Goal: Transaction & Acquisition: Purchase product/service

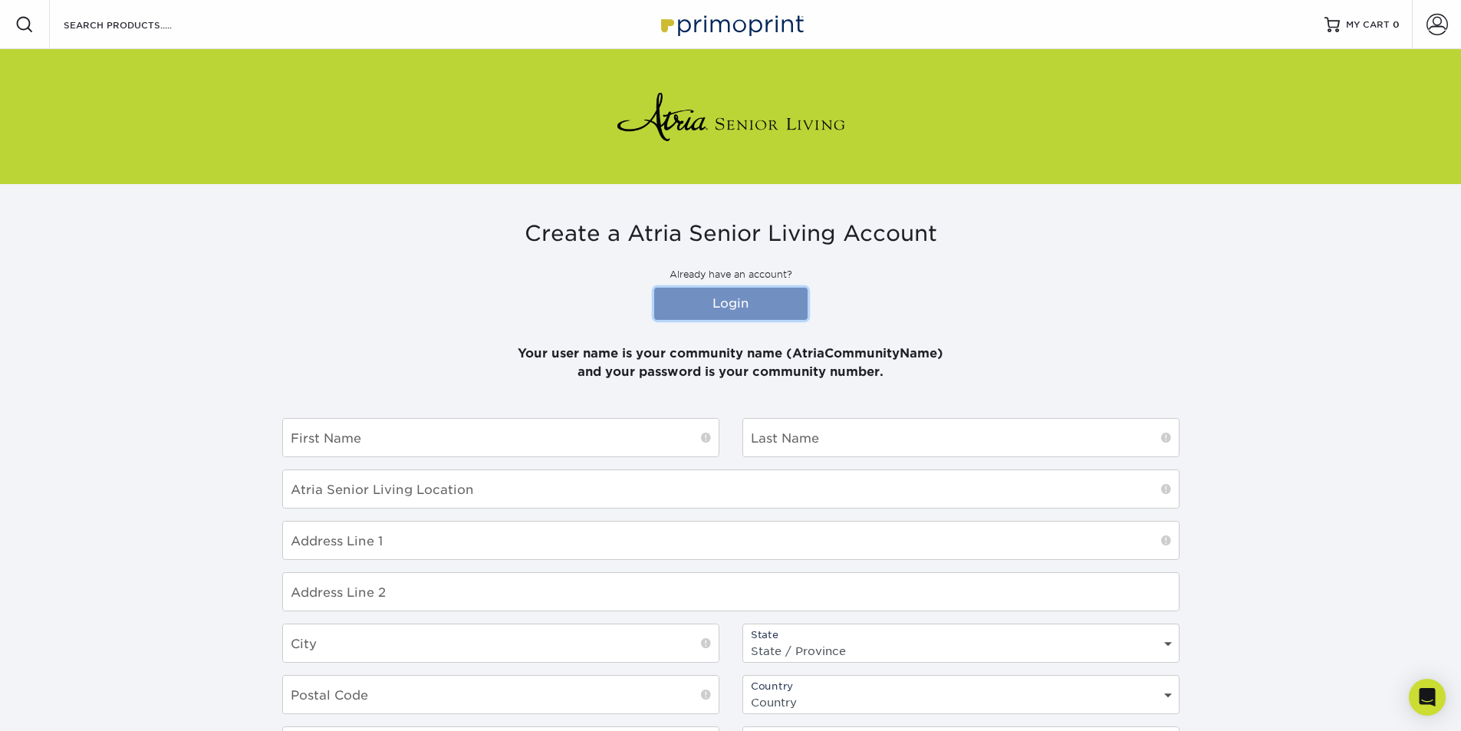
click at [731, 298] on link "Login" at bounding box center [730, 304] width 153 height 32
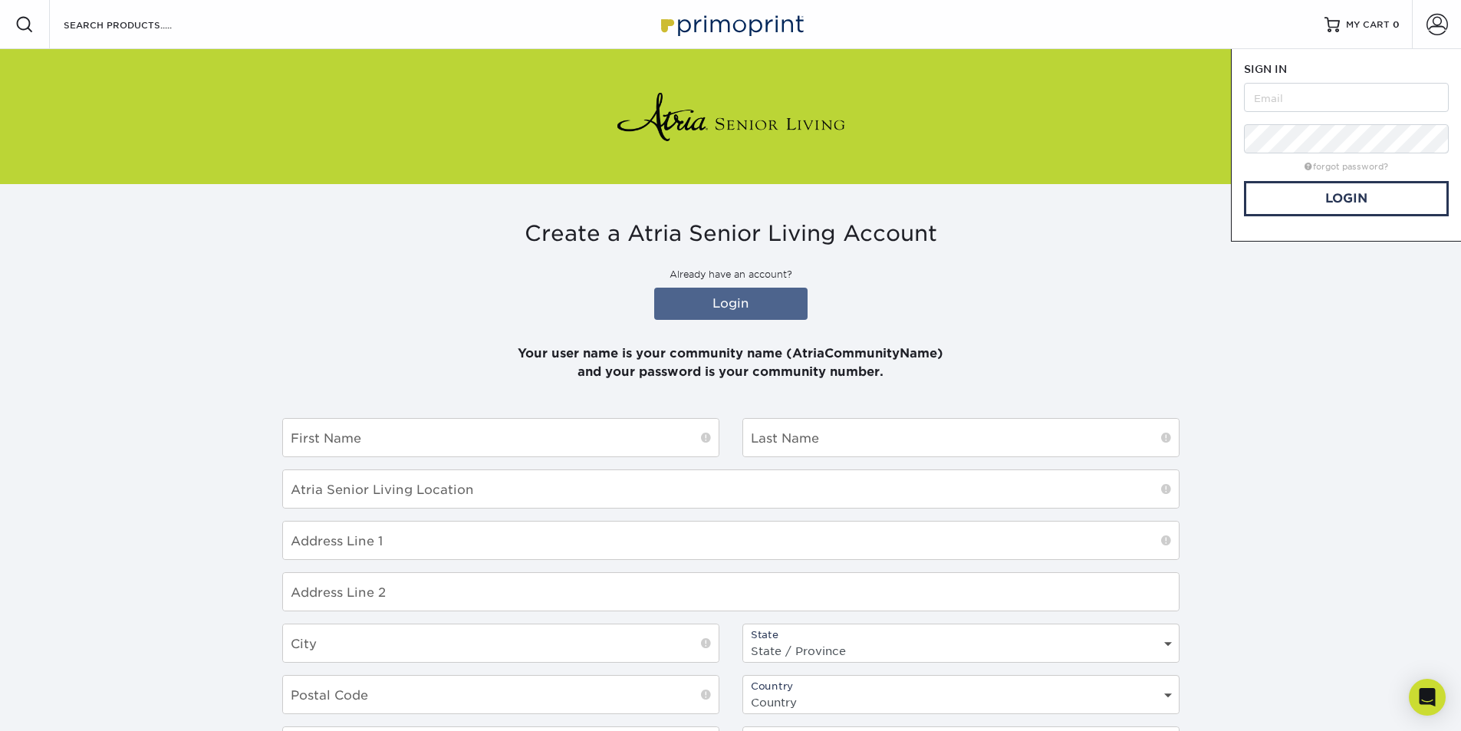
click at [1312, 79] on form "SIGN IN CREATE AN ACCOUNT forgot password? All fields are required. Login OR" at bounding box center [1346, 138] width 205 height 155
click at [1301, 94] on input "text" at bounding box center [1346, 97] width 205 height 29
drag, startPoint x: 797, startPoint y: 349, endPoint x: 938, endPoint y: 353, distance: 141.2
click at [938, 353] on p "Your user name is your community name (AtriaCommunityName) and your password is…" at bounding box center [730, 353] width 897 height 55
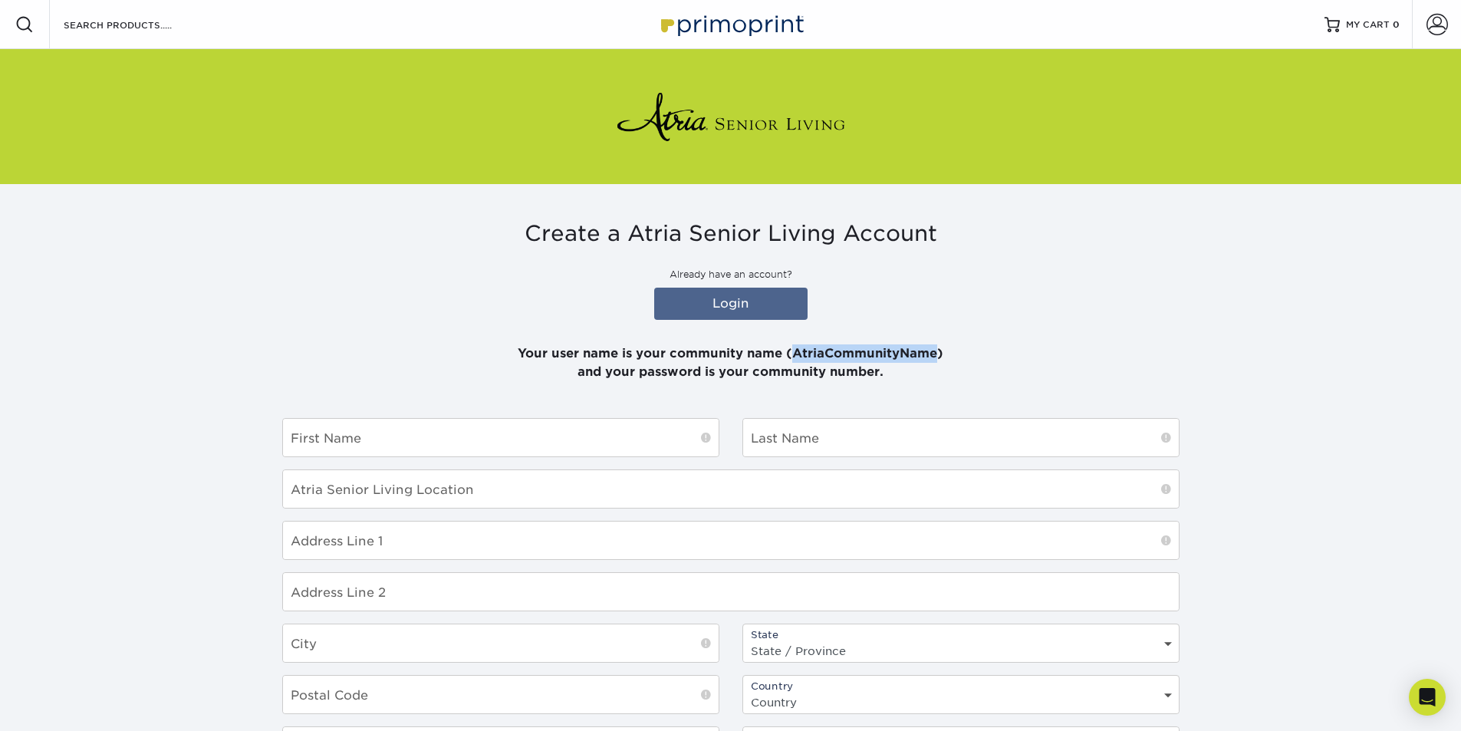
copy p "AtriaCommunityName"
click at [777, 303] on link "Login" at bounding box center [730, 304] width 153 height 32
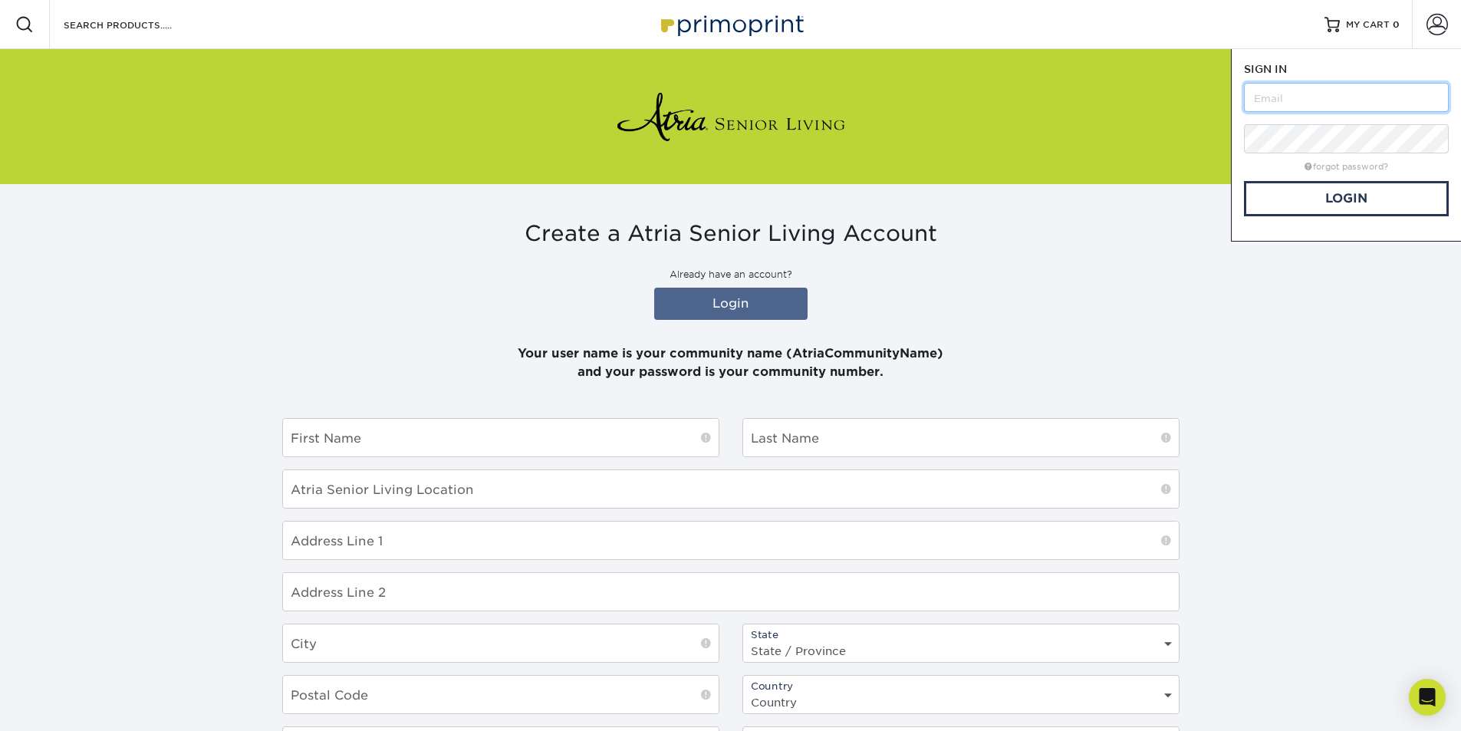
click at [1300, 102] on input "text" at bounding box center [1346, 97] width 205 height 29
click at [1313, 204] on link "Login" at bounding box center [1346, 198] width 205 height 35
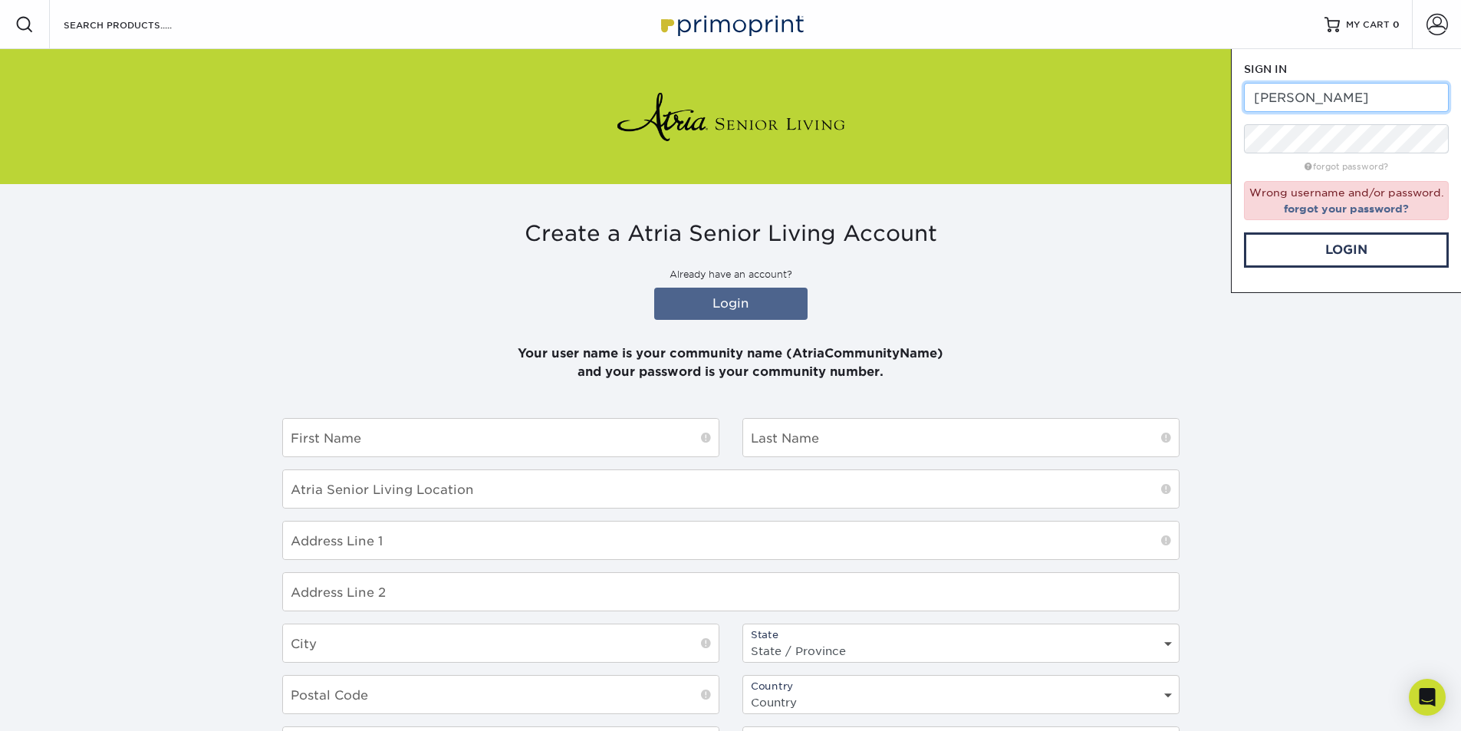
click at [1290, 95] on input "[PERSON_NAME]" at bounding box center [1346, 97] width 205 height 29
type input "AtriaCary"
click at [1339, 249] on link "Login" at bounding box center [1346, 249] width 205 height 35
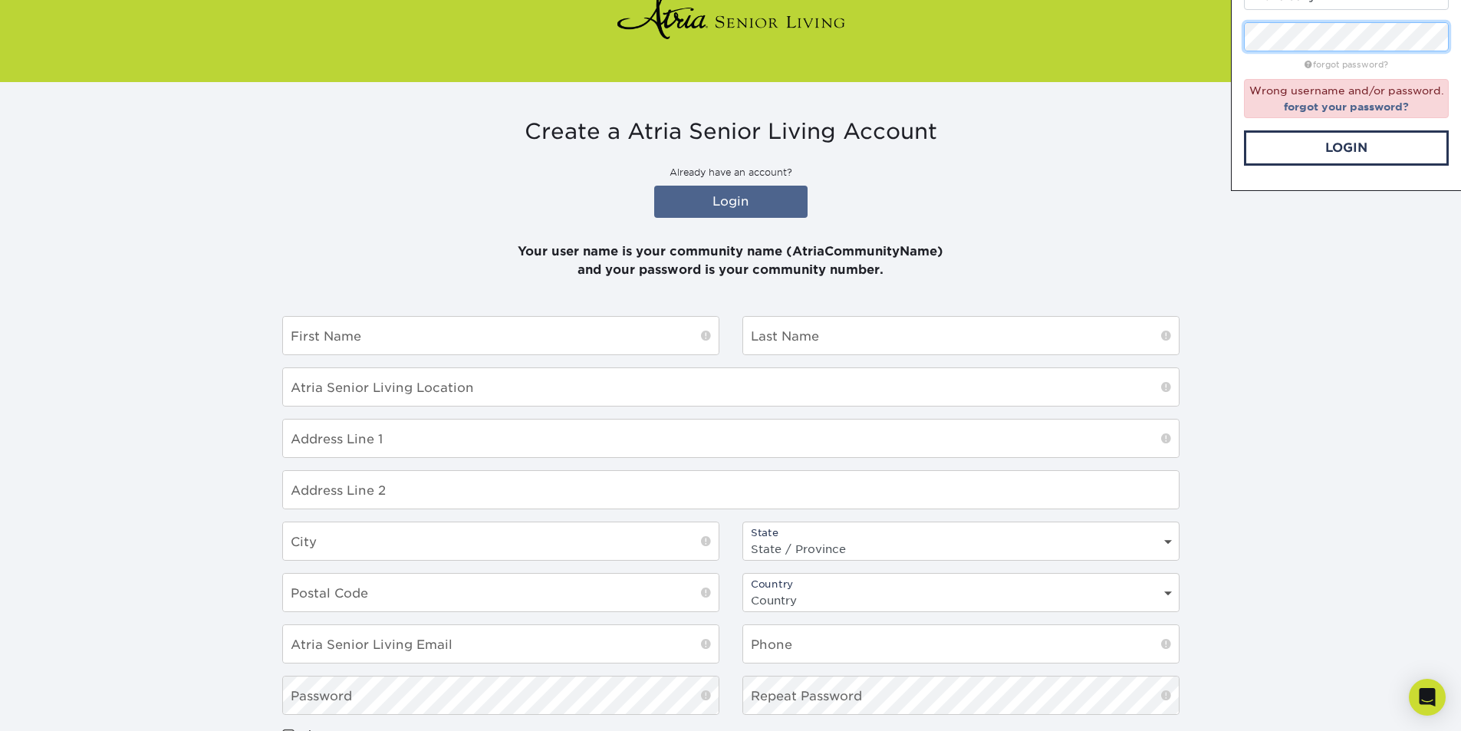
scroll to position [255, 0]
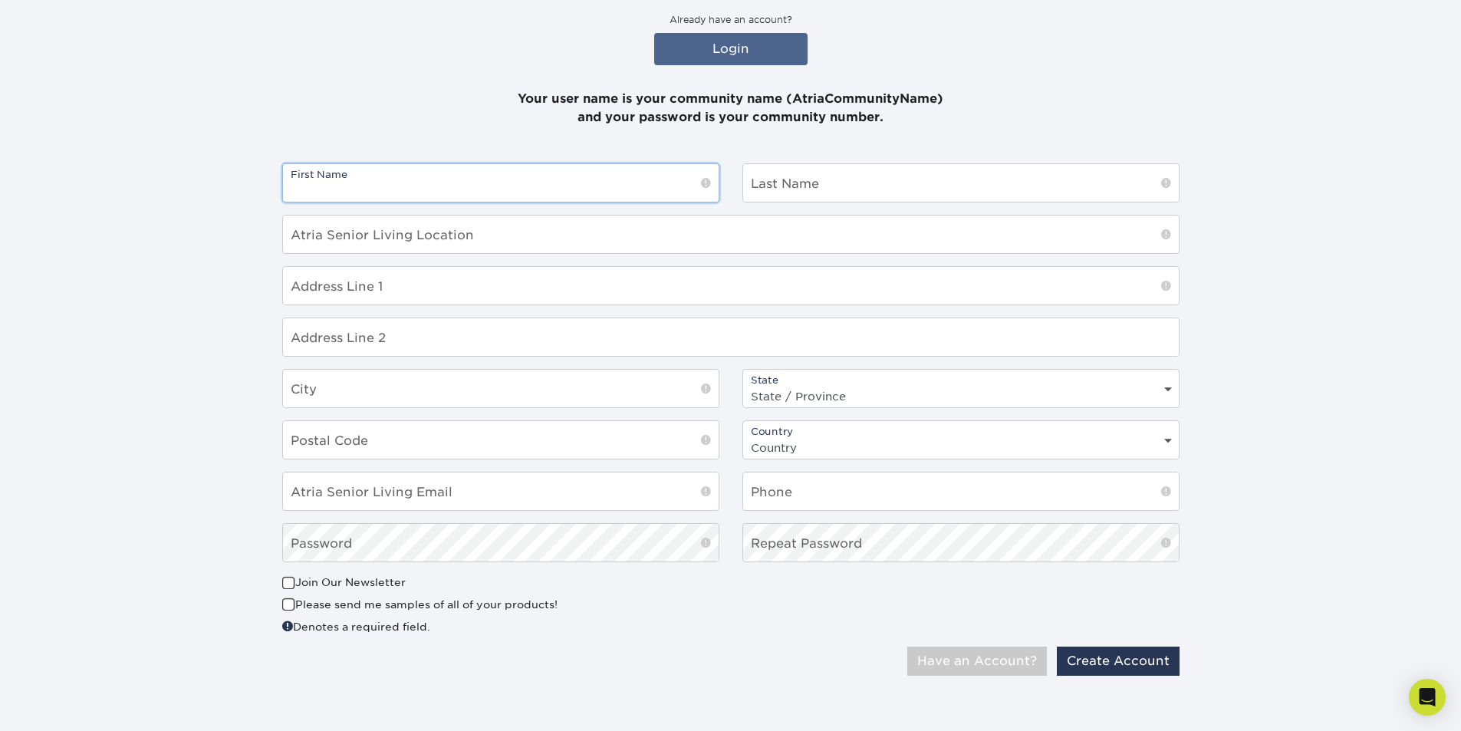
click at [466, 188] on input "text" at bounding box center [501, 183] width 436 height 38
type input "[PERSON_NAME]"
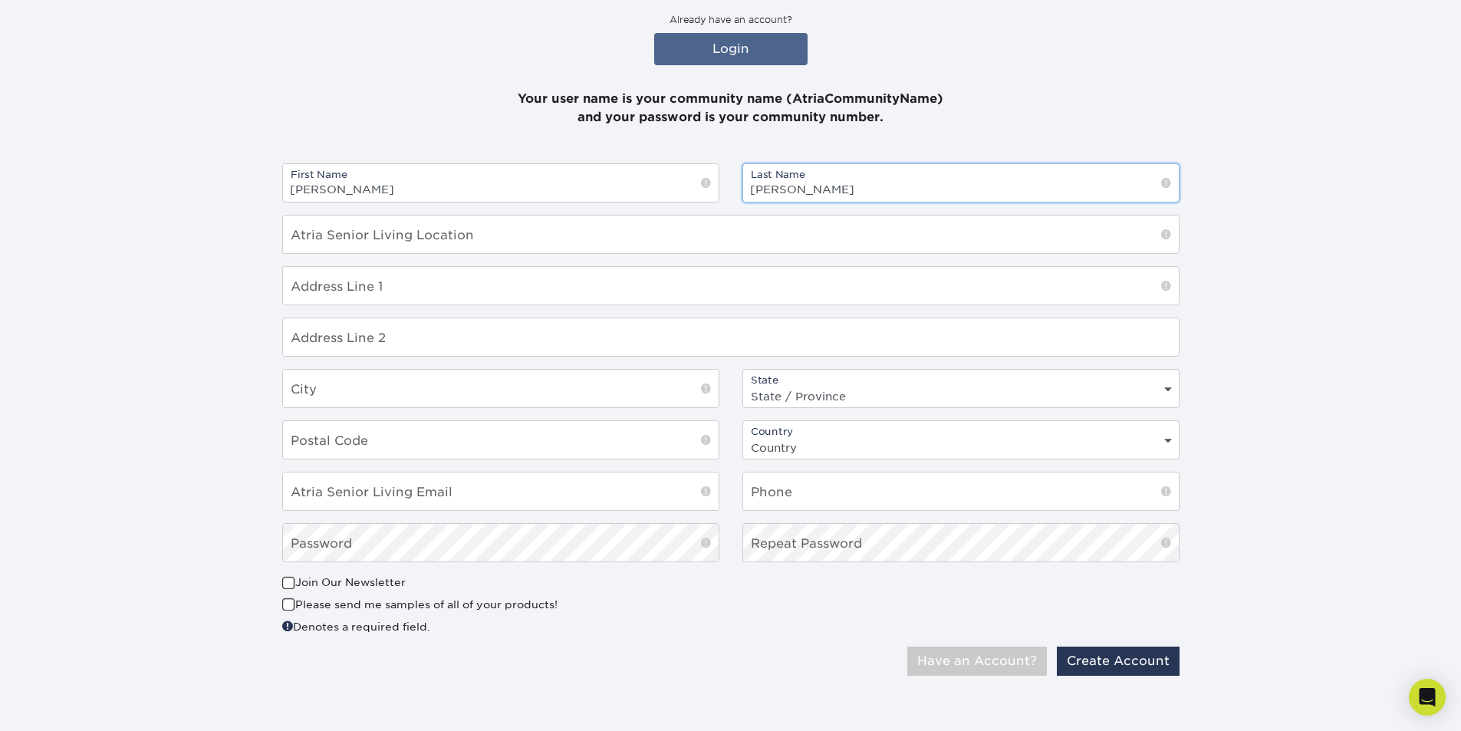
type input "Macedo"
click at [346, 230] on input "text" at bounding box center [731, 234] width 896 height 38
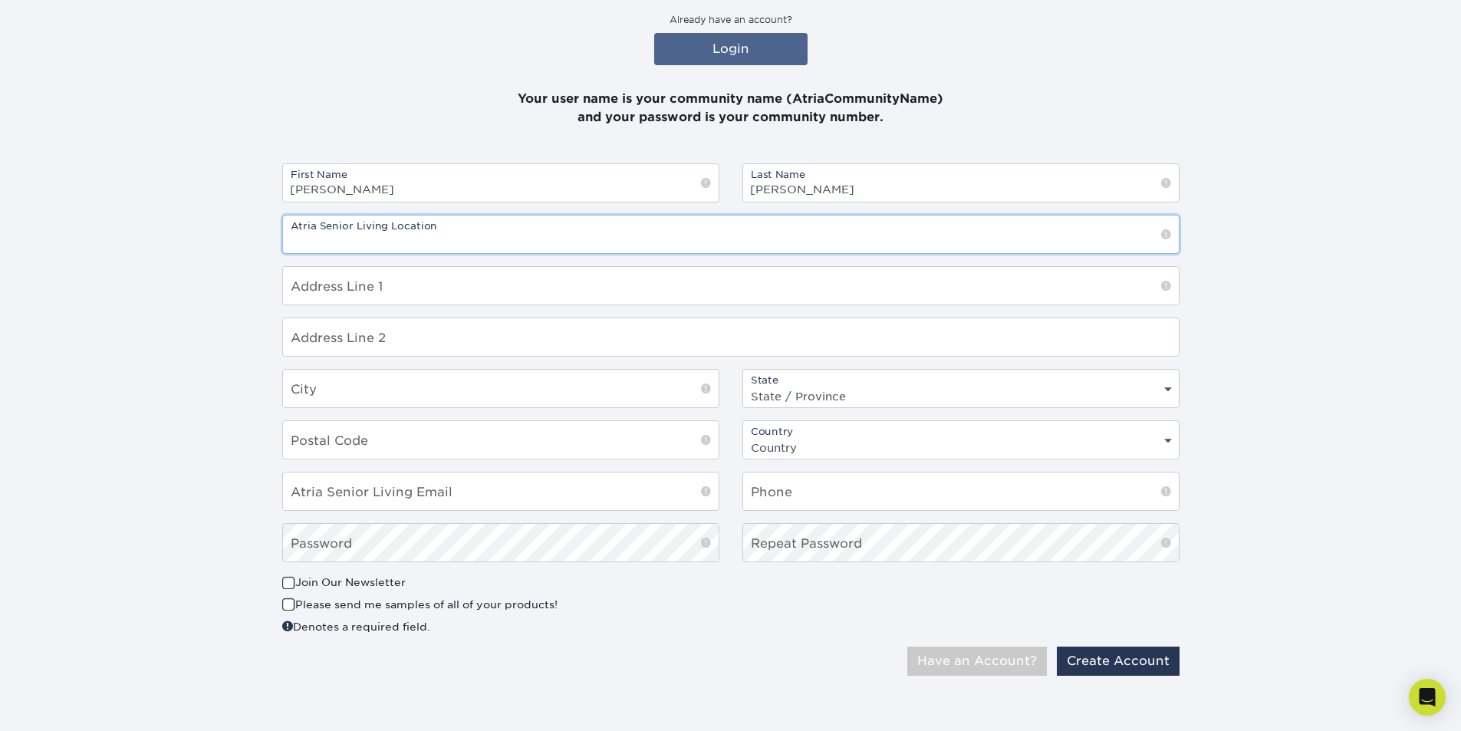
type input "[PERSON_NAME]"
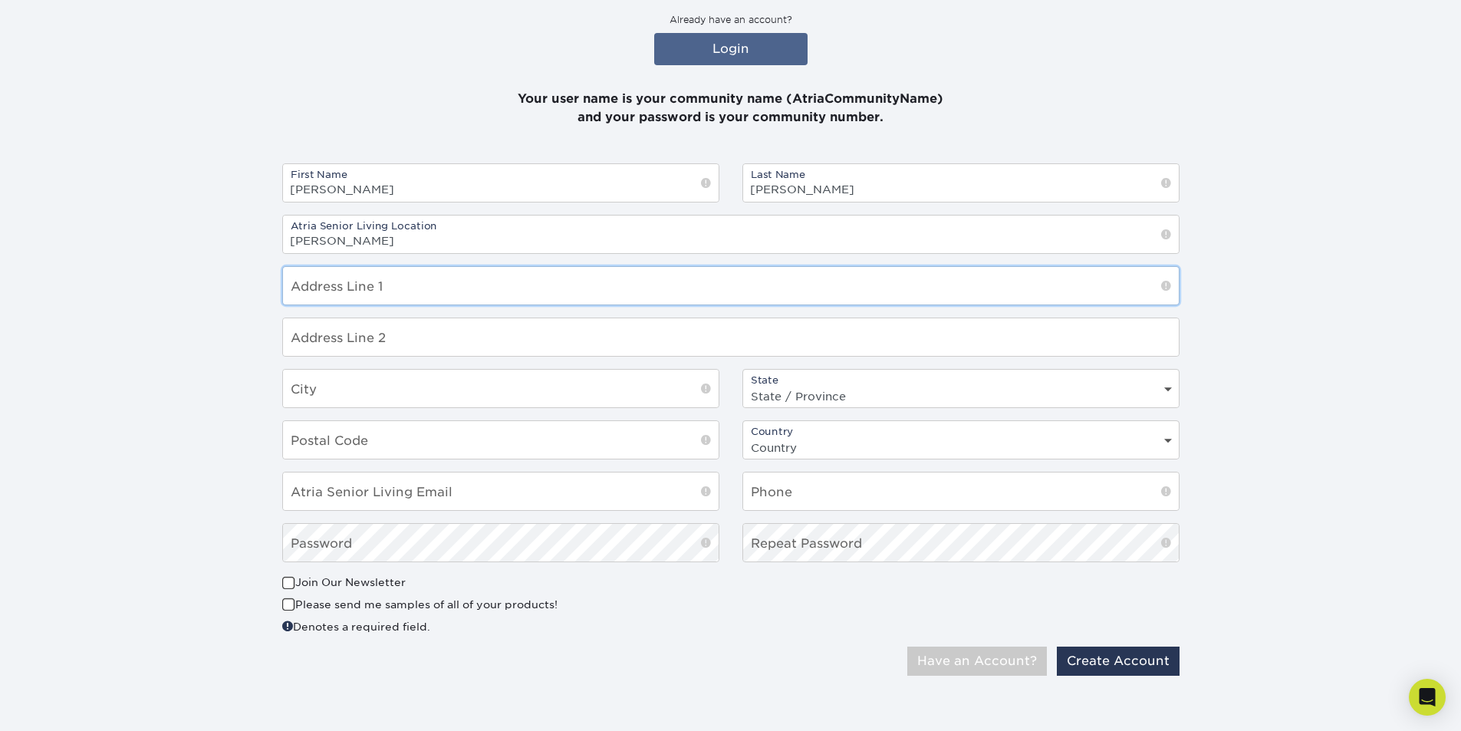
click at [382, 282] on input "text" at bounding box center [731, 286] width 896 height 38
type input "7000 Regency Parkway"
click at [389, 393] on input "text" at bounding box center [501, 389] width 436 height 38
type input "Cary"
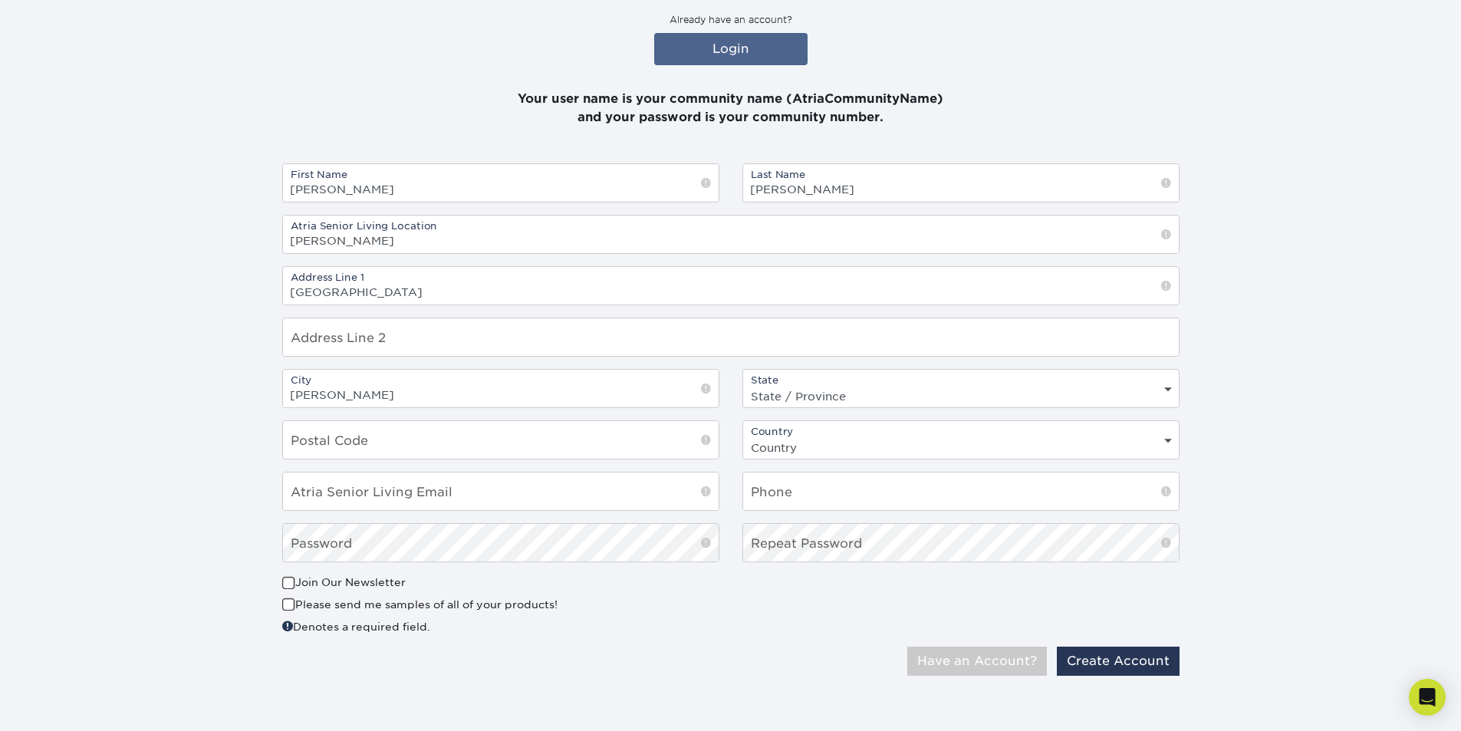
click at [830, 395] on select "State / Province Alabama Alaska Arizona Arkansas California Colorado Connecticu…" at bounding box center [961, 396] width 436 height 22
select select "NC"
click at [743, 385] on select "State / Province Alabama Alaska Arizona Arkansas California Colorado Connecticu…" at bounding box center [961, 396] width 436 height 22
click at [589, 447] on input "text" at bounding box center [501, 440] width 436 height 38
type input "27518"
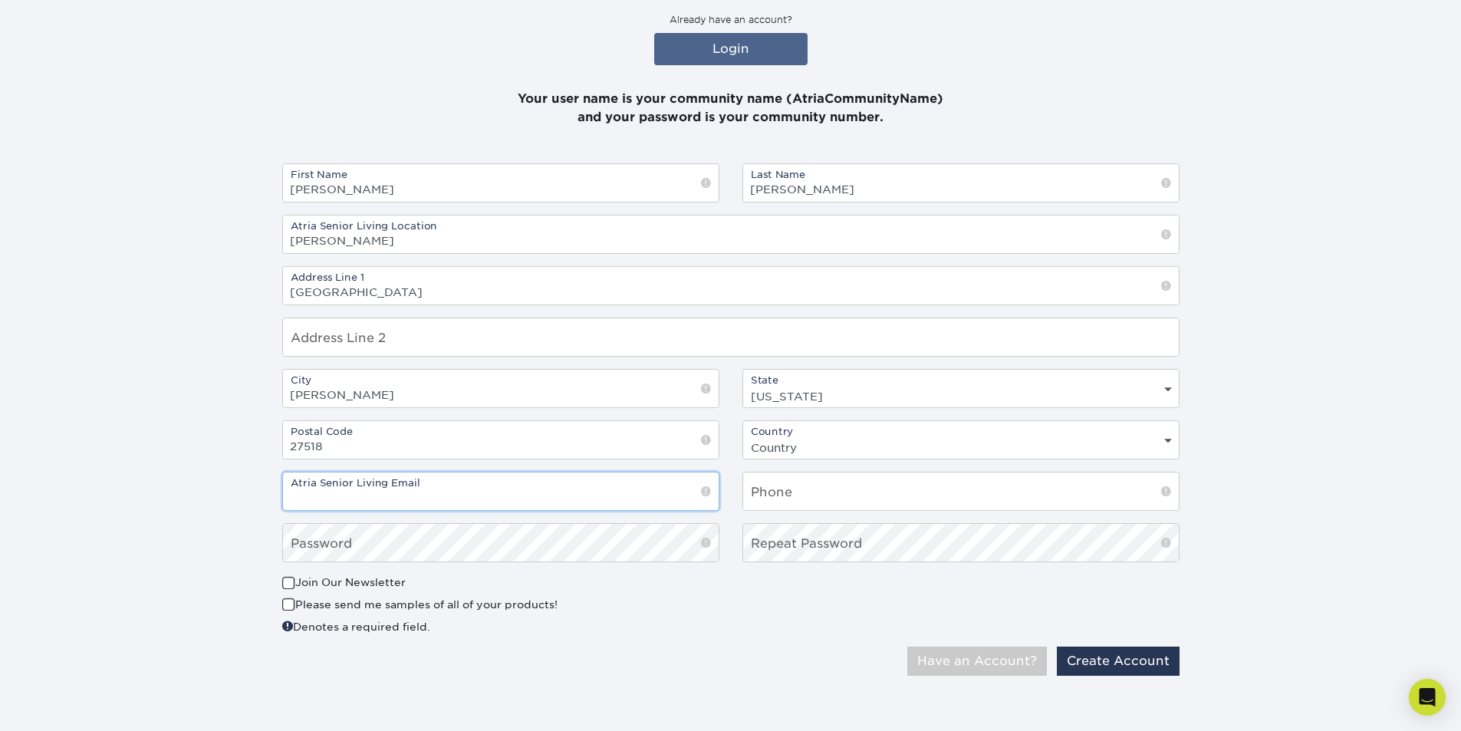
click at [551, 479] on input "email" at bounding box center [501, 491] width 436 height 38
type input "[PERSON_NAME][EMAIL_ADDRESS][PERSON_NAME][DOMAIN_NAME]"
click at [814, 499] on input "text" at bounding box center [961, 491] width 436 height 38
type input "336-681-5452"
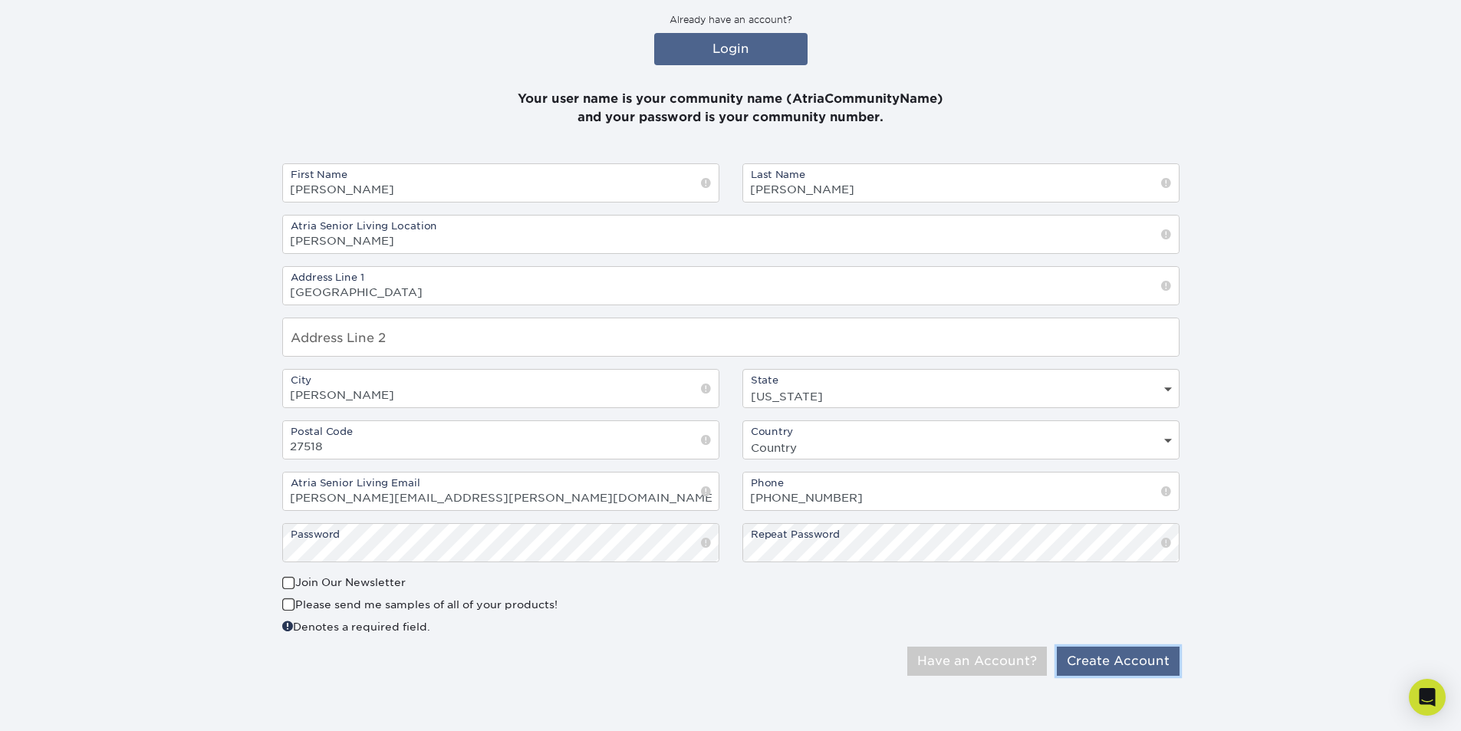
click at [1154, 656] on button "Create Account" at bounding box center [1118, 660] width 123 height 29
click at [887, 439] on select "Country United States Canada" at bounding box center [961, 447] width 436 height 22
click at [743, 436] on select "Country United States Canada" at bounding box center [961, 447] width 436 height 22
click at [872, 445] on select "Country United States Canada" at bounding box center [961, 447] width 436 height 22
select select "US"
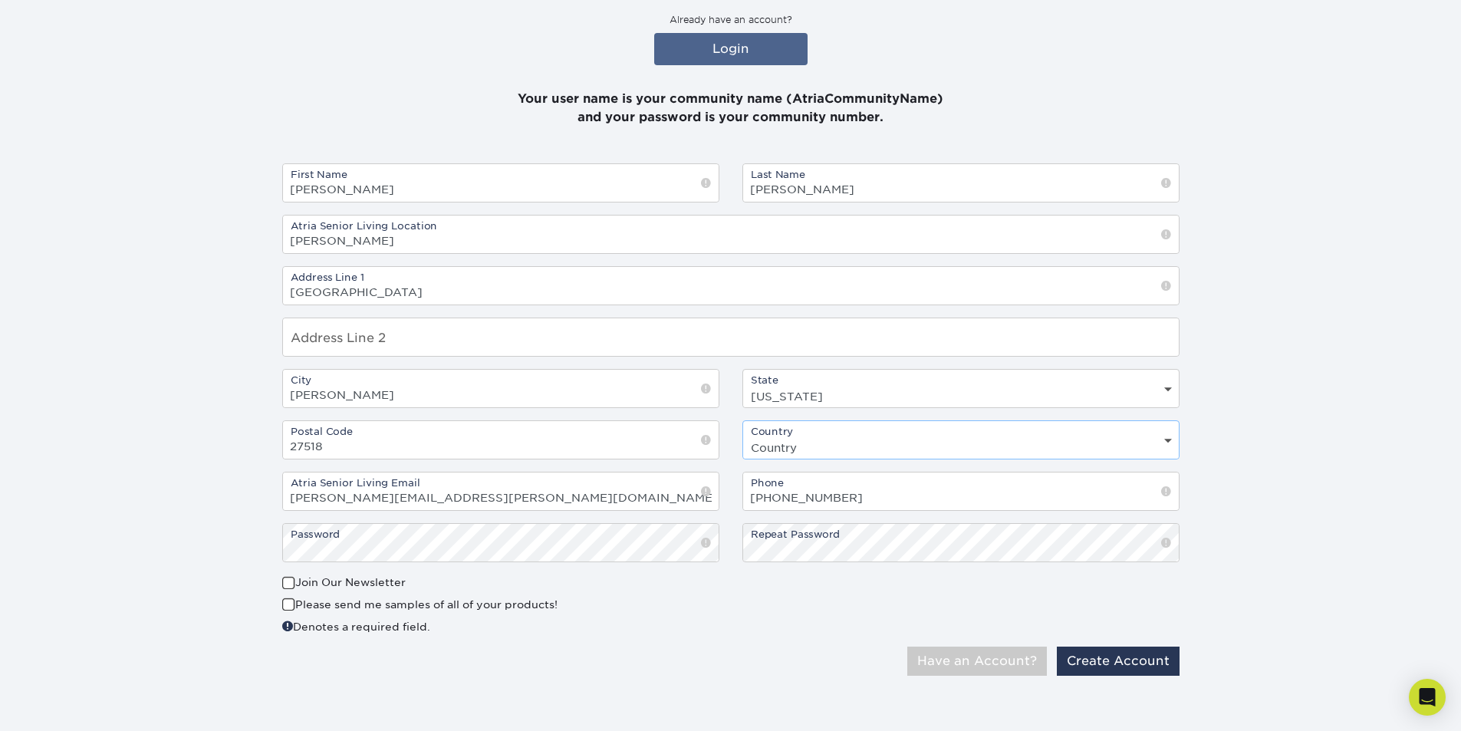
click at [743, 436] on select "Country United States Canada" at bounding box center [961, 447] width 436 height 22
click at [1149, 662] on button "Create Account" at bounding box center [1118, 660] width 123 height 29
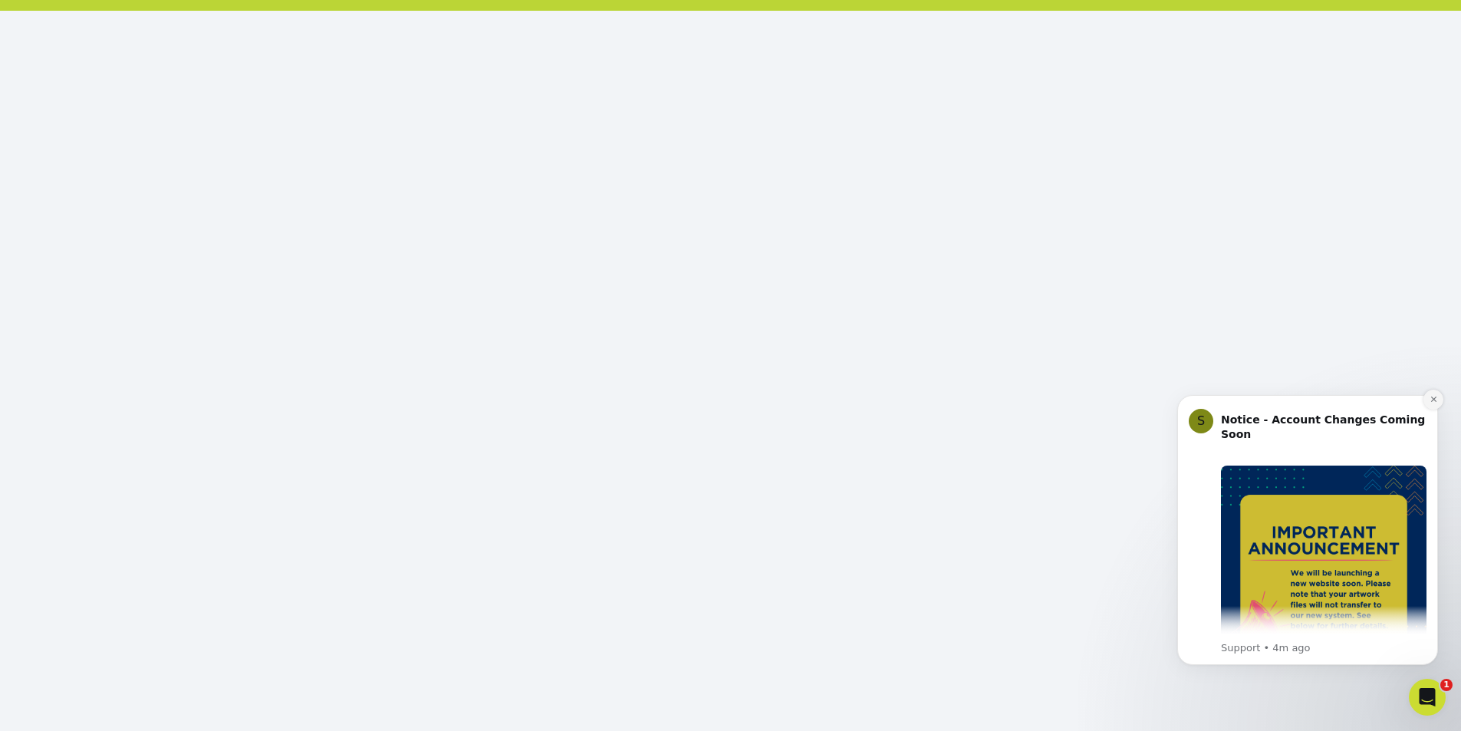
click at [1430, 403] on icon "Dismiss notification" at bounding box center [1433, 399] width 8 height 8
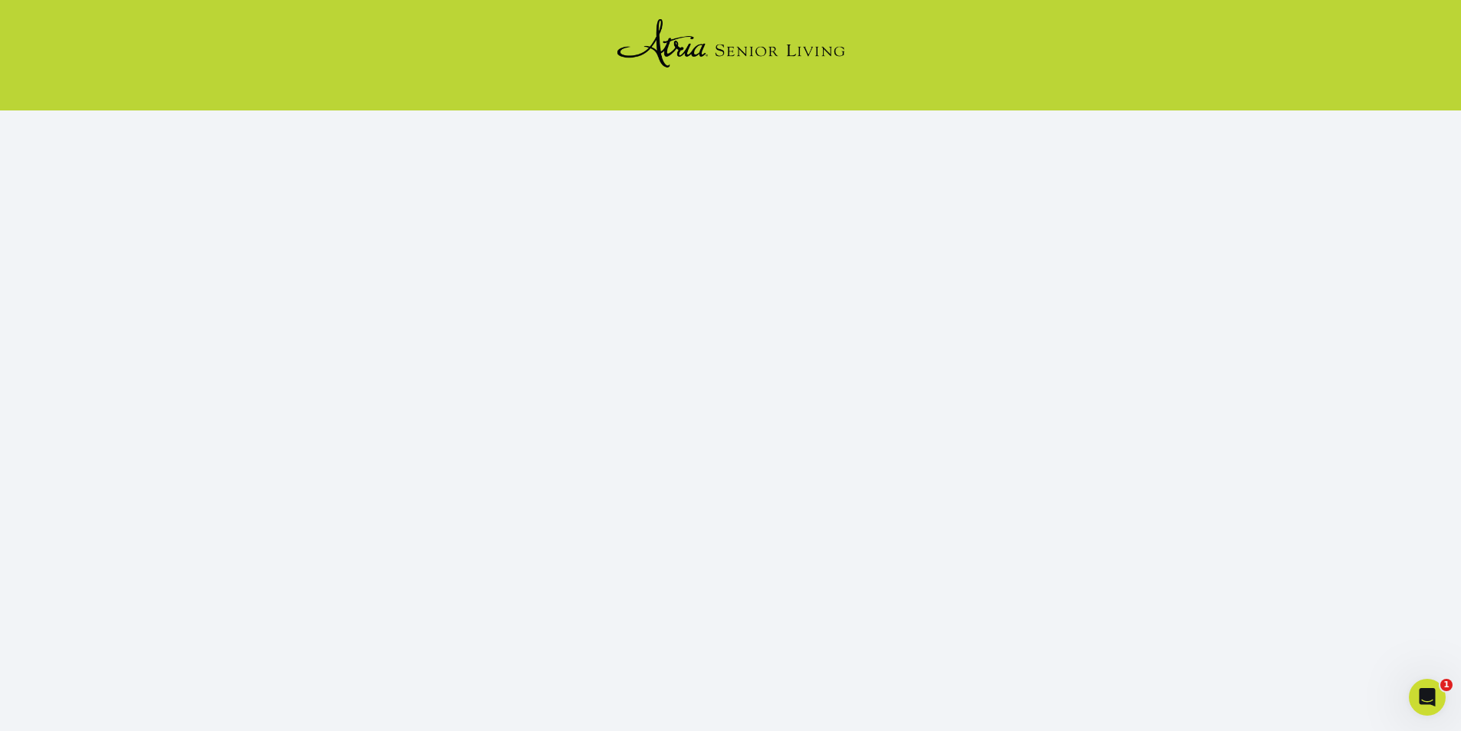
scroll to position [173, 0]
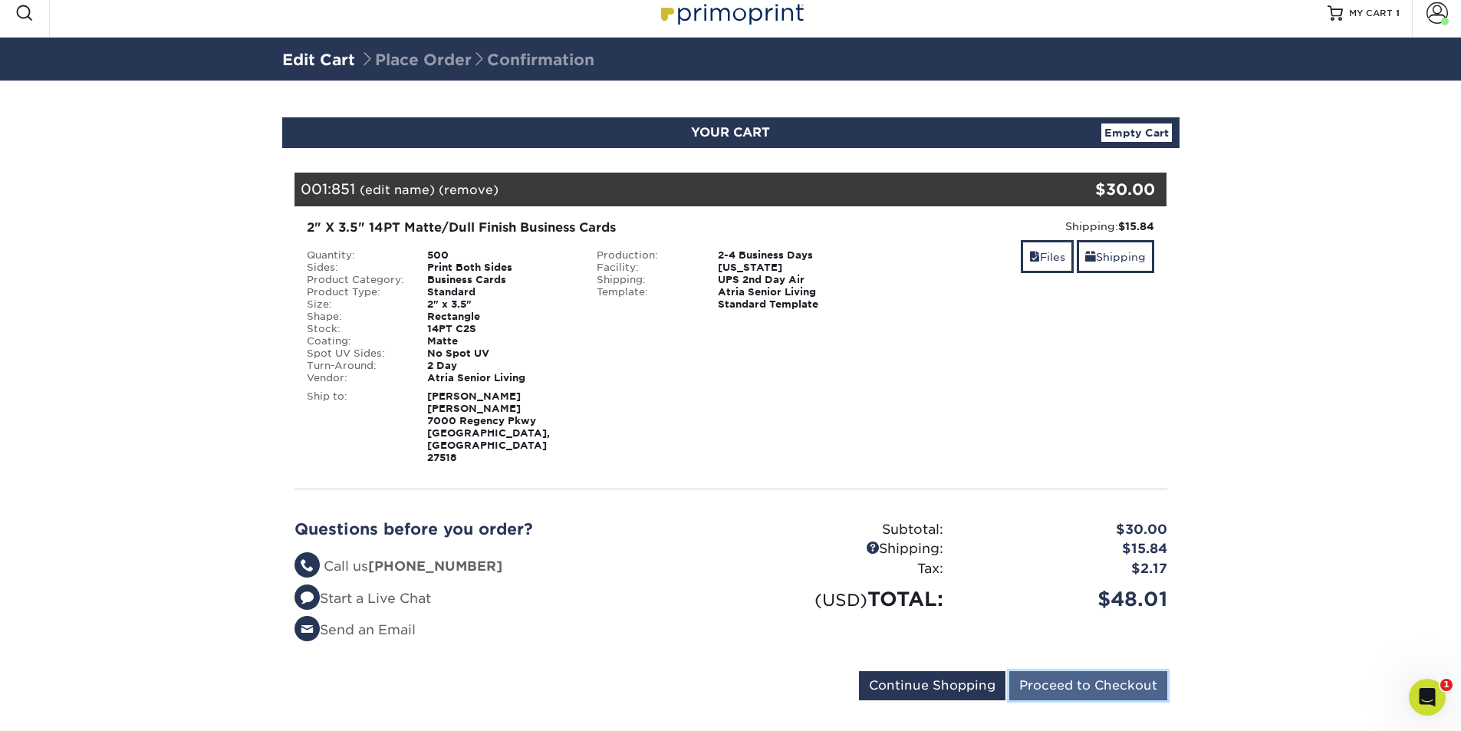
click at [1121, 671] on input "Proceed to Checkout" at bounding box center [1088, 685] width 158 height 29
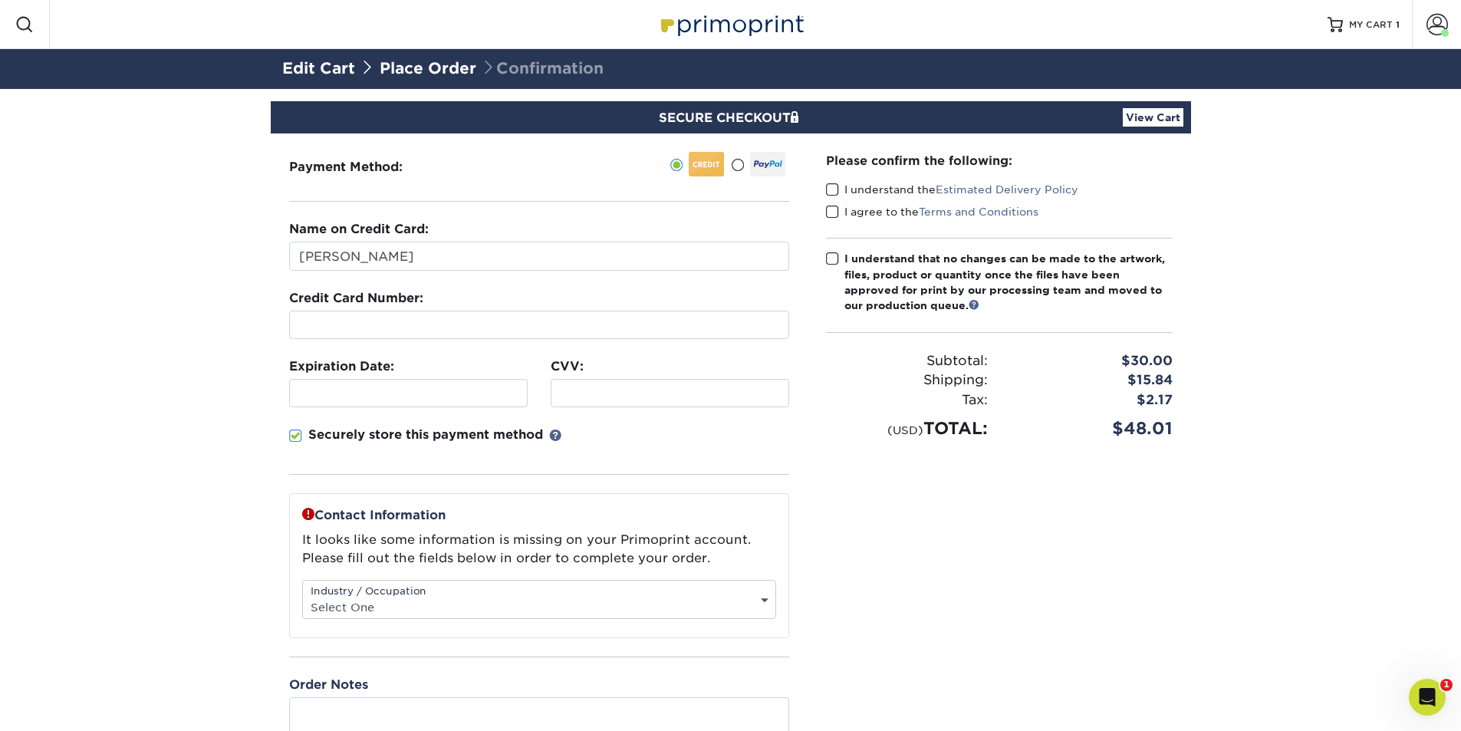
click at [991, 623] on div "Please confirm the following: I understand the Estimated Delivery Policy I agre…" at bounding box center [998, 446] width 383 height 626
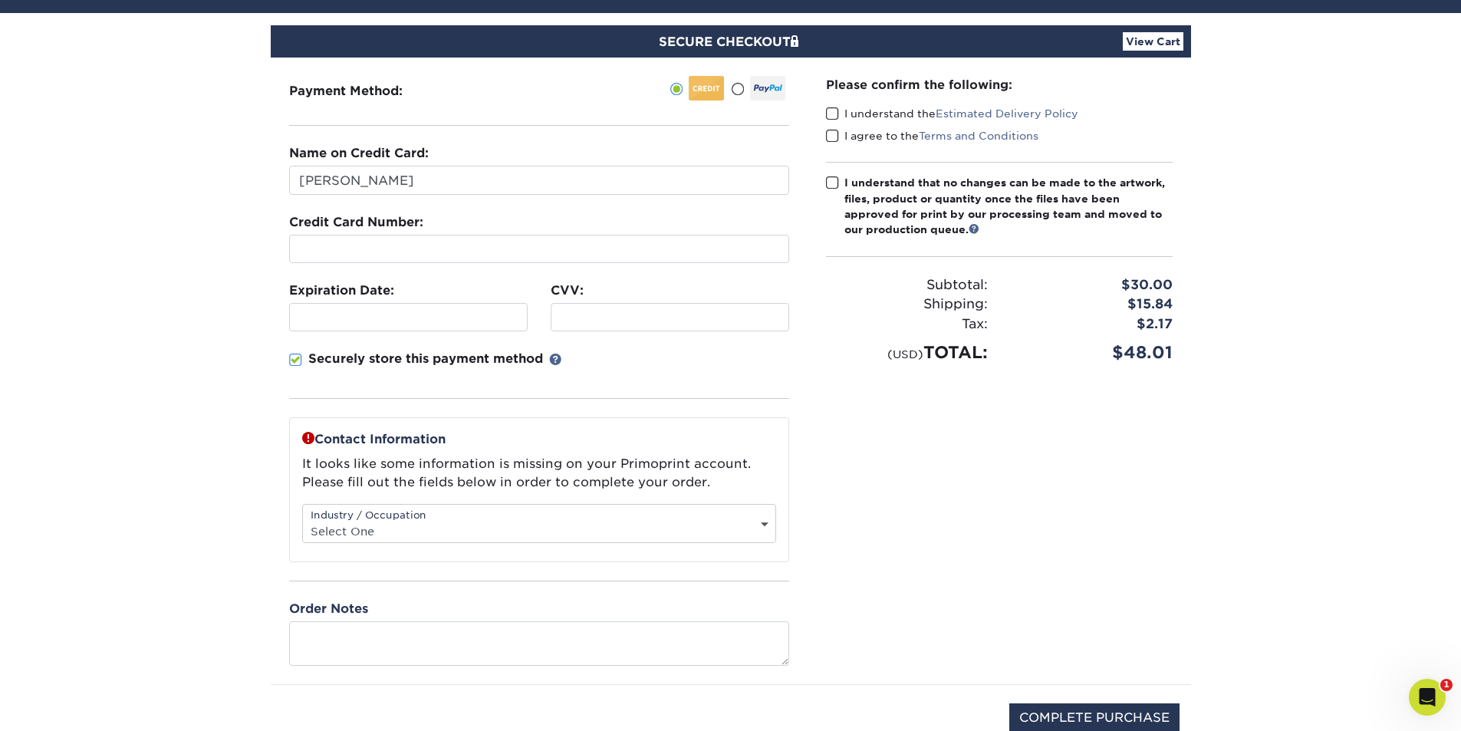
scroll to position [149, 0]
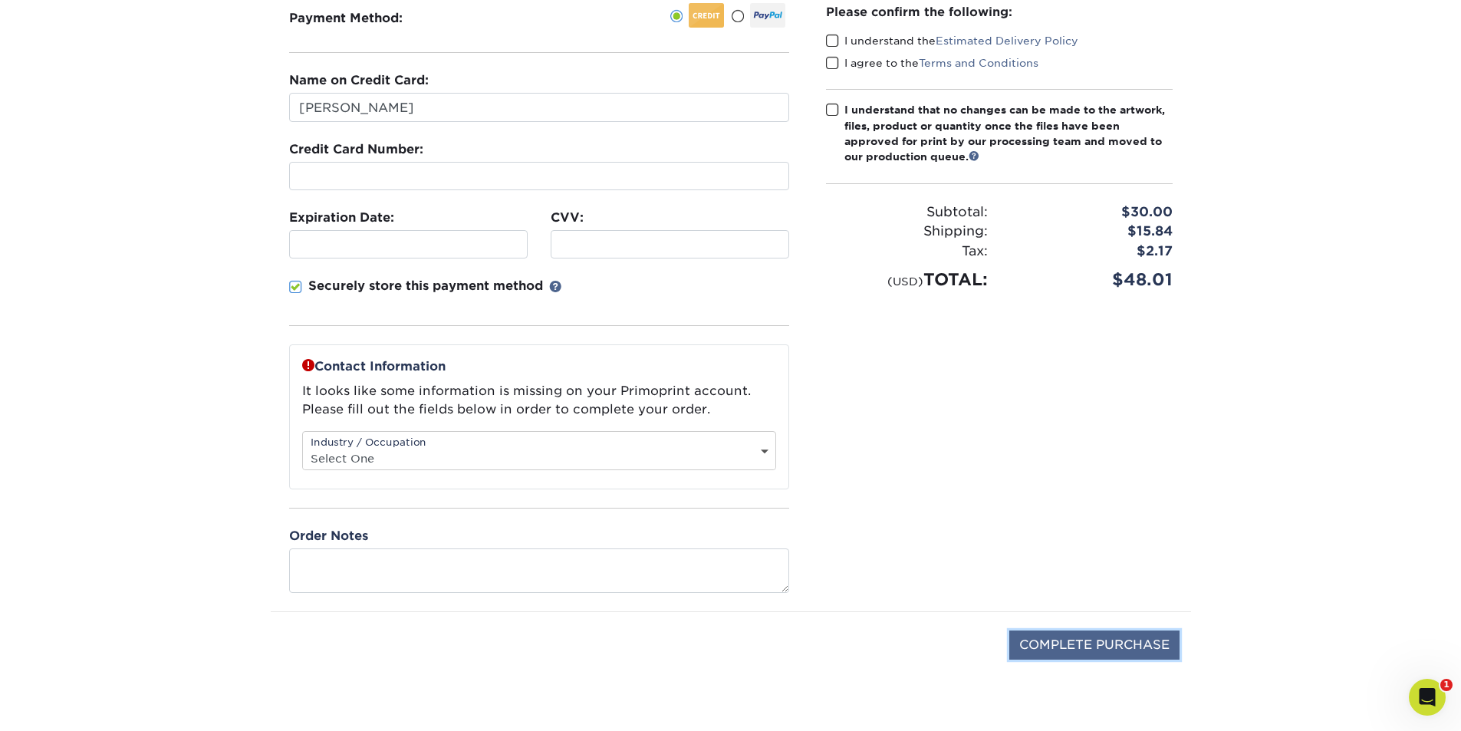
drag, startPoint x: 1113, startPoint y: 646, endPoint x: 1188, endPoint y: 433, distance: 225.3
click at [1112, 645] on input "COMPLETE PURCHASE" at bounding box center [1094, 644] width 170 height 29
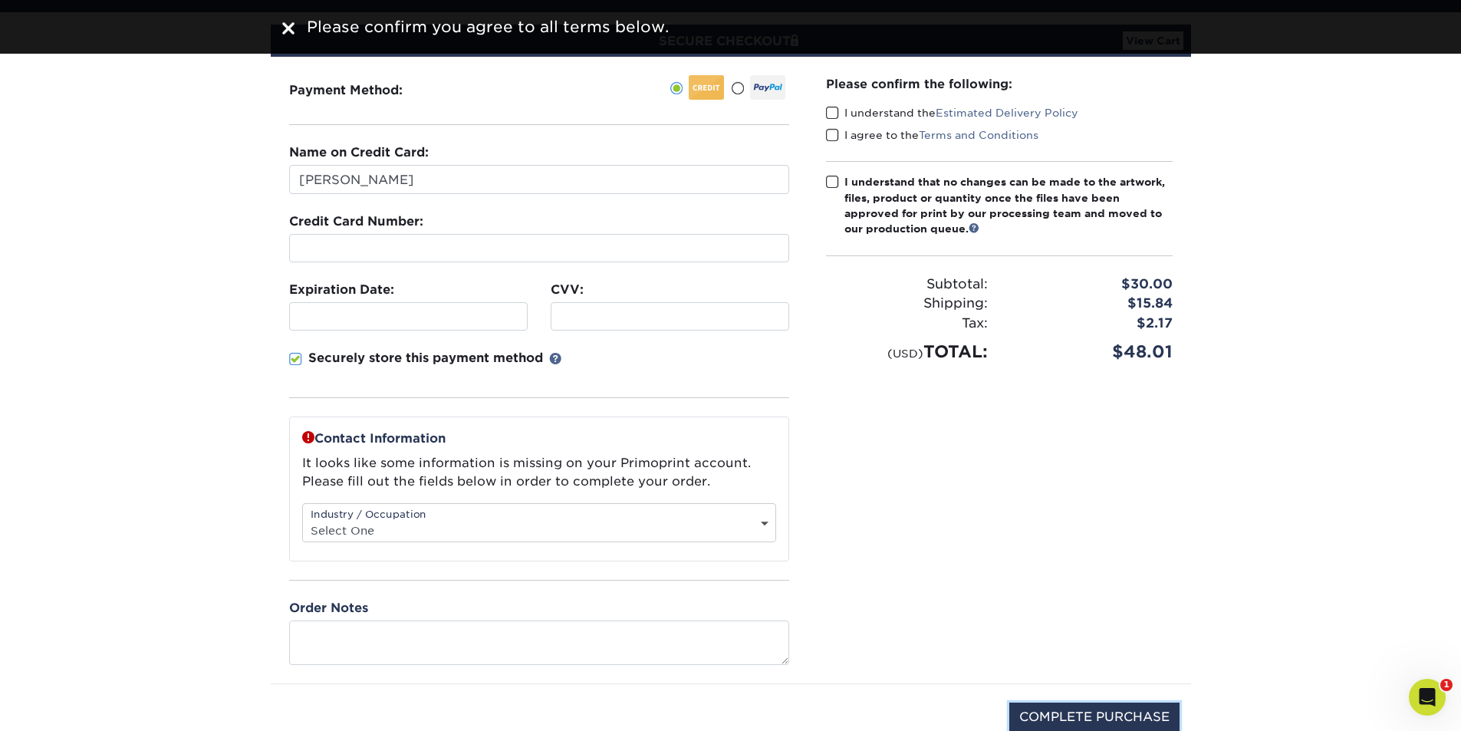
scroll to position [0, 0]
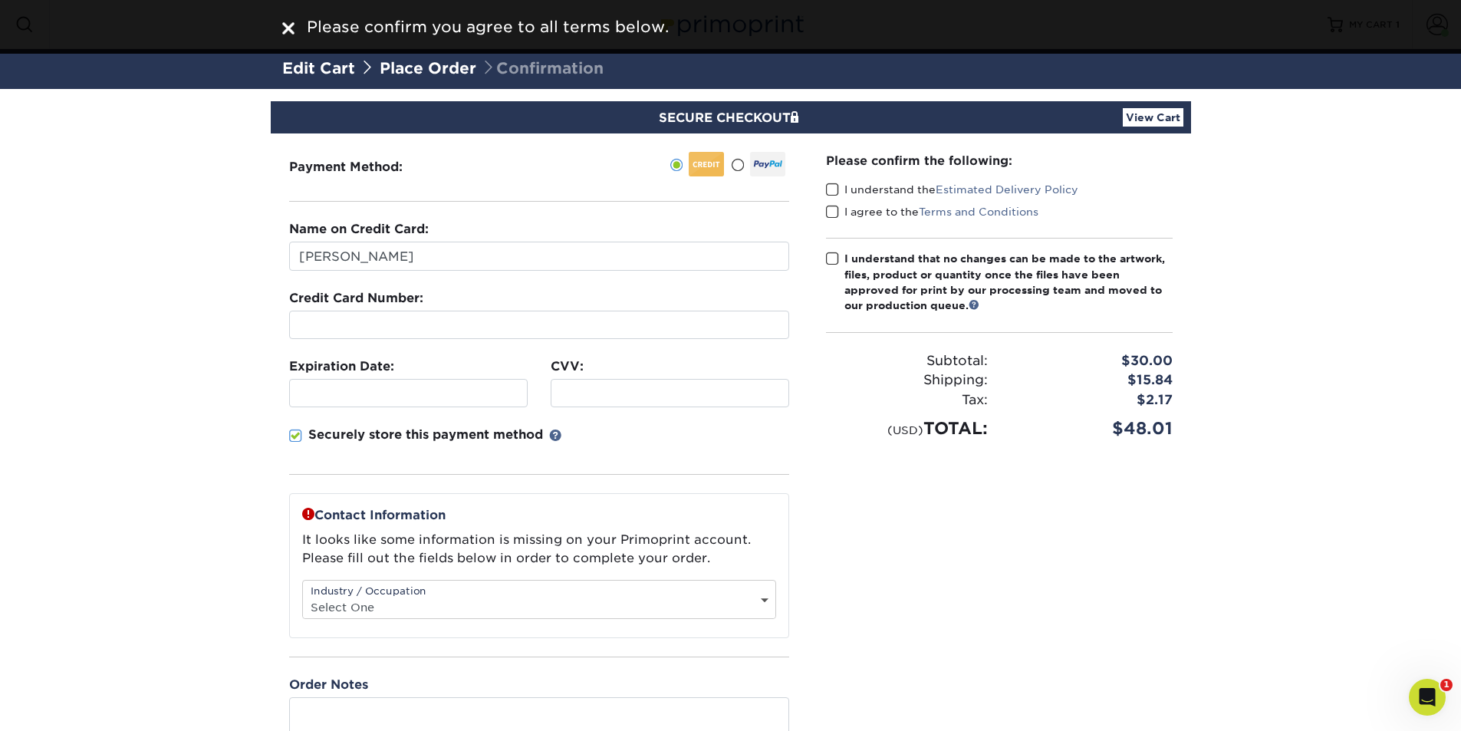
click at [834, 260] on span at bounding box center [832, 258] width 13 height 15
click at [0, 0] on input "I understand that no changes can be made to the artwork, files, product or quan…" at bounding box center [0, 0] width 0 height 0
click at [832, 209] on span at bounding box center [832, 212] width 13 height 15
click at [0, 0] on input "I agree to the Terms and Conditions" at bounding box center [0, 0] width 0 height 0
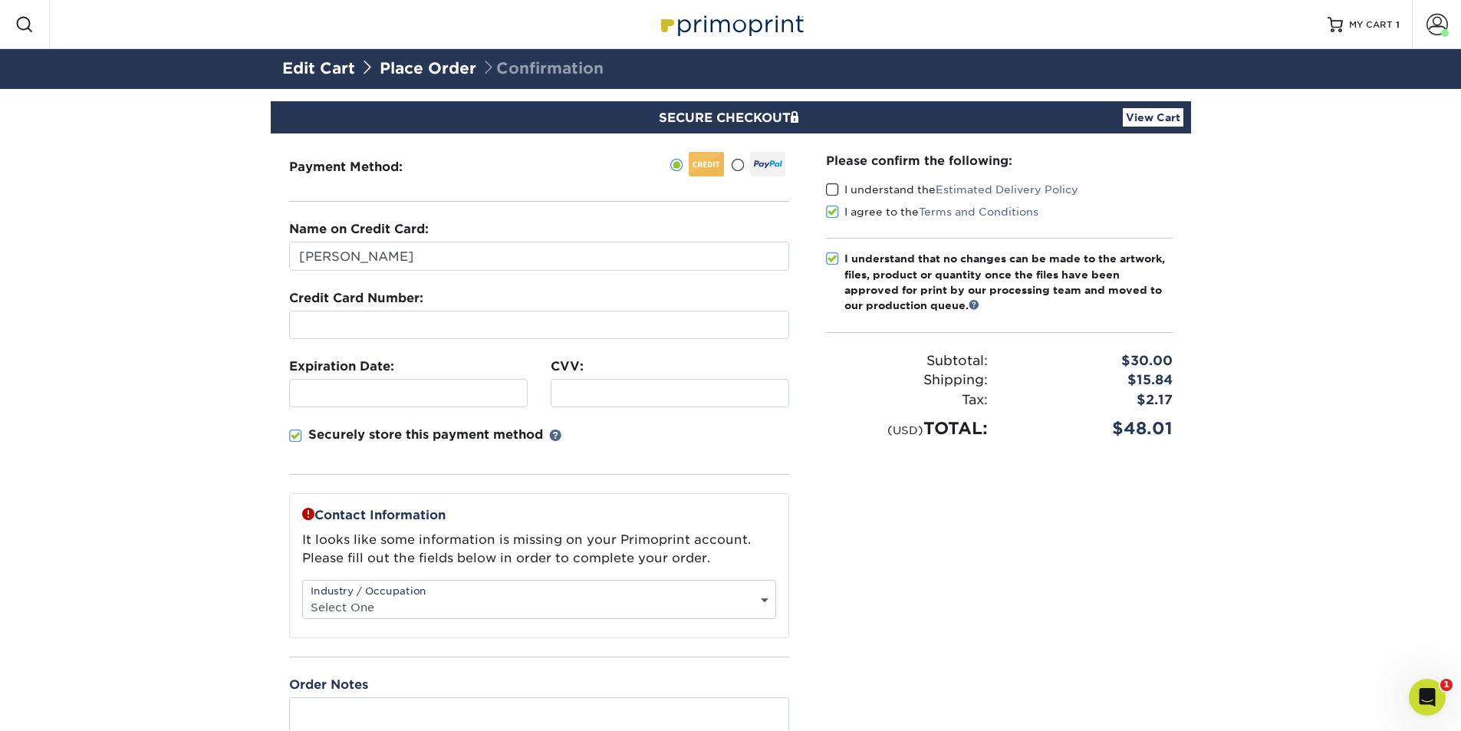
click at [833, 191] on span at bounding box center [832, 189] width 13 height 15
click at [0, 0] on input "I understand the Estimated Delivery Policy" at bounding box center [0, 0] width 0 height 0
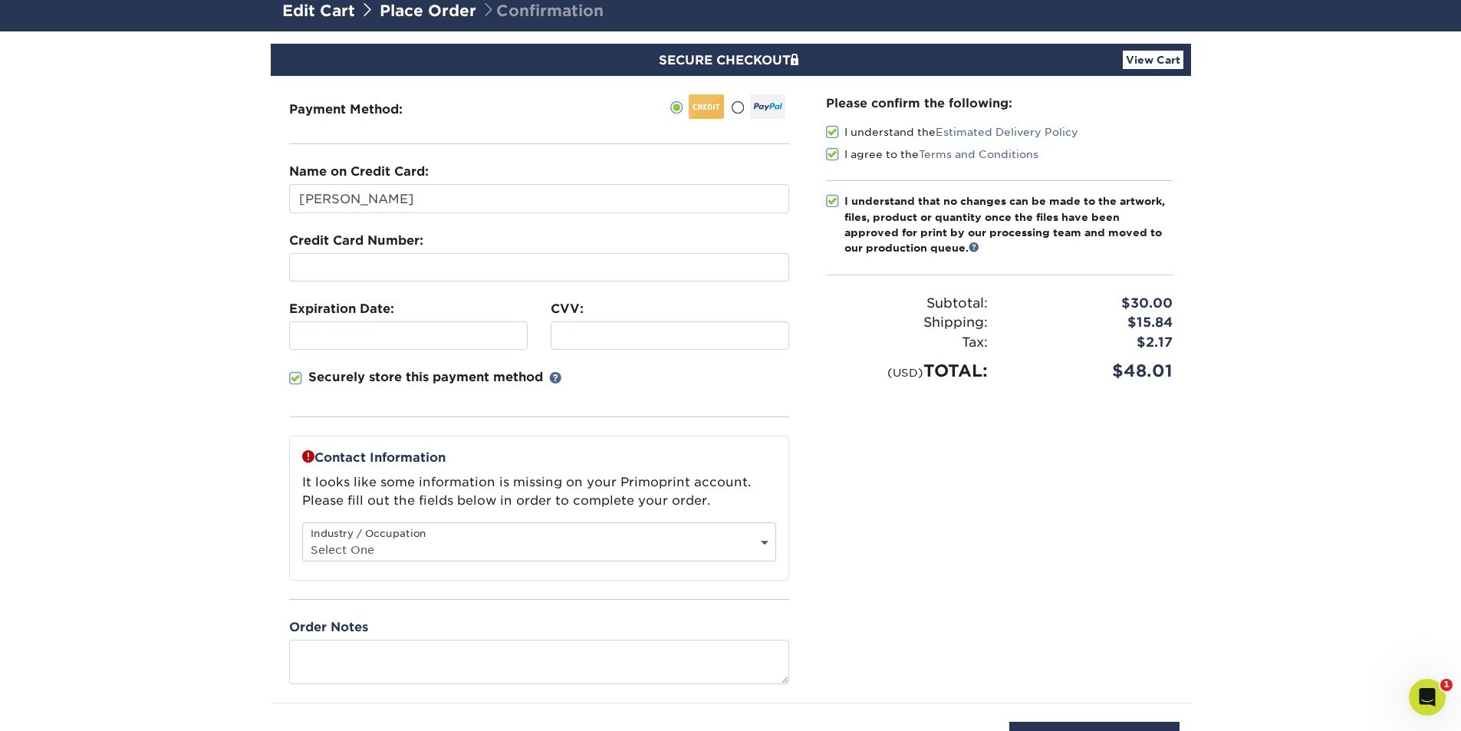
scroll to position [149, 0]
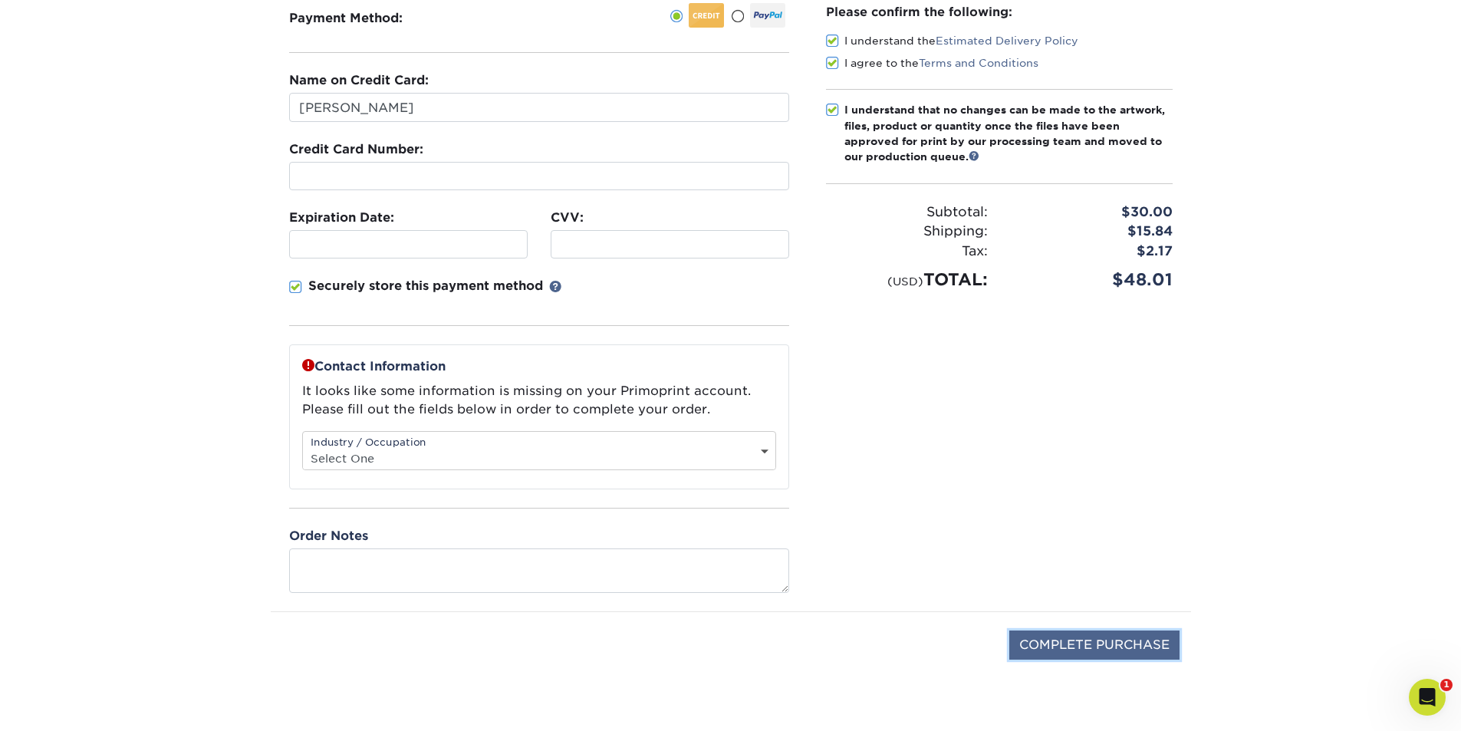
click at [1132, 639] on input "COMPLETE PURCHASE" at bounding box center [1094, 644] width 170 height 29
type input "COMPLETE PURCHASE"
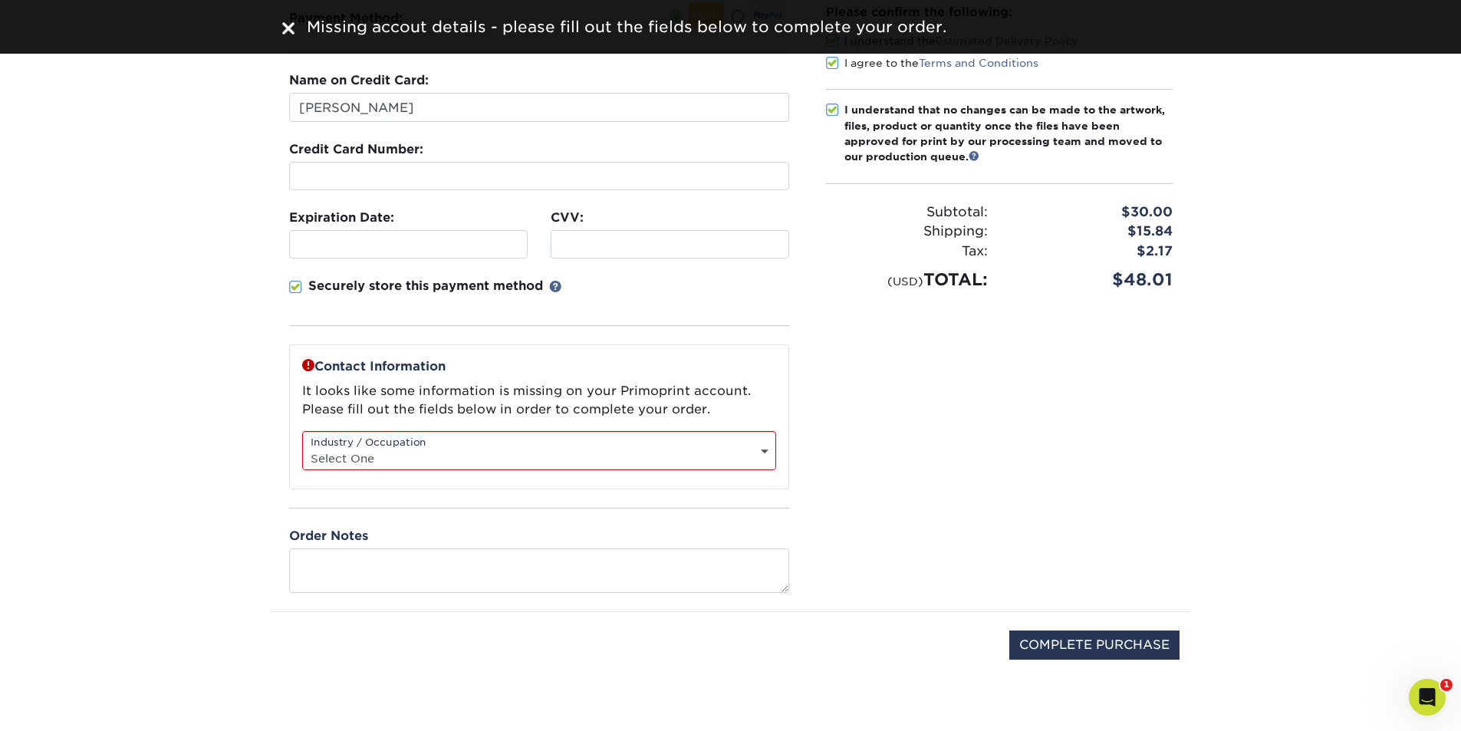
click at [481, 439] on div "Industry / Occupation Select One Administrative Executive Human Resources Const…" at bounding box center [539, 450] width 474 height 39
click at [518, 456] on select "Select One Administrative Executive Human Resources Construction Education Ente…" at bounding box center [539, 458] width 472 height 22
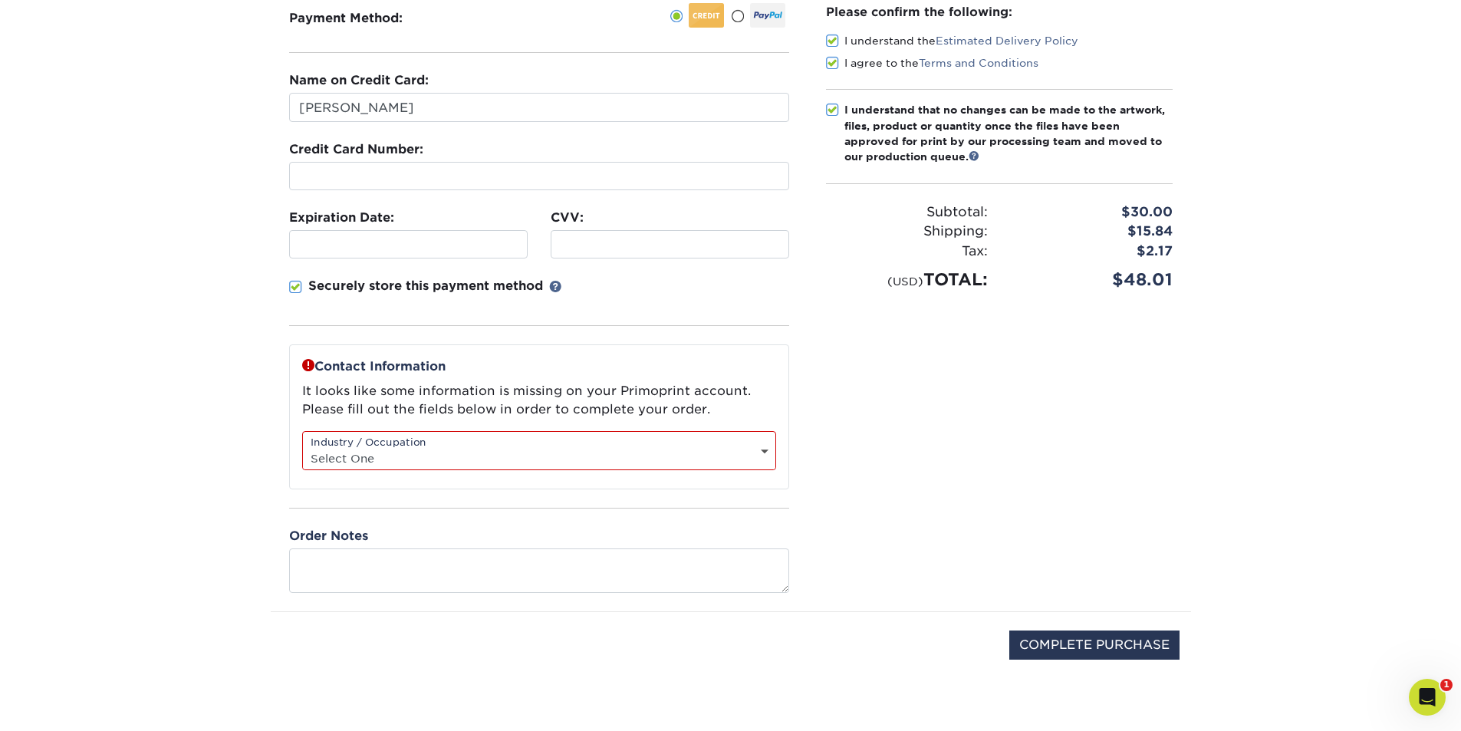
select select "2"
click at [303, 447] on select "Select One Administrative Executive Human Resources Construction Education Ente…" at bounding box center [539, 458] width 472 height 22
click at [1088, 648] on input "COMPLETE PURCHASE" at bounding box center [1094, 644] width 170 height 29
type input "PROCESSING, PLEASE WAIT..."
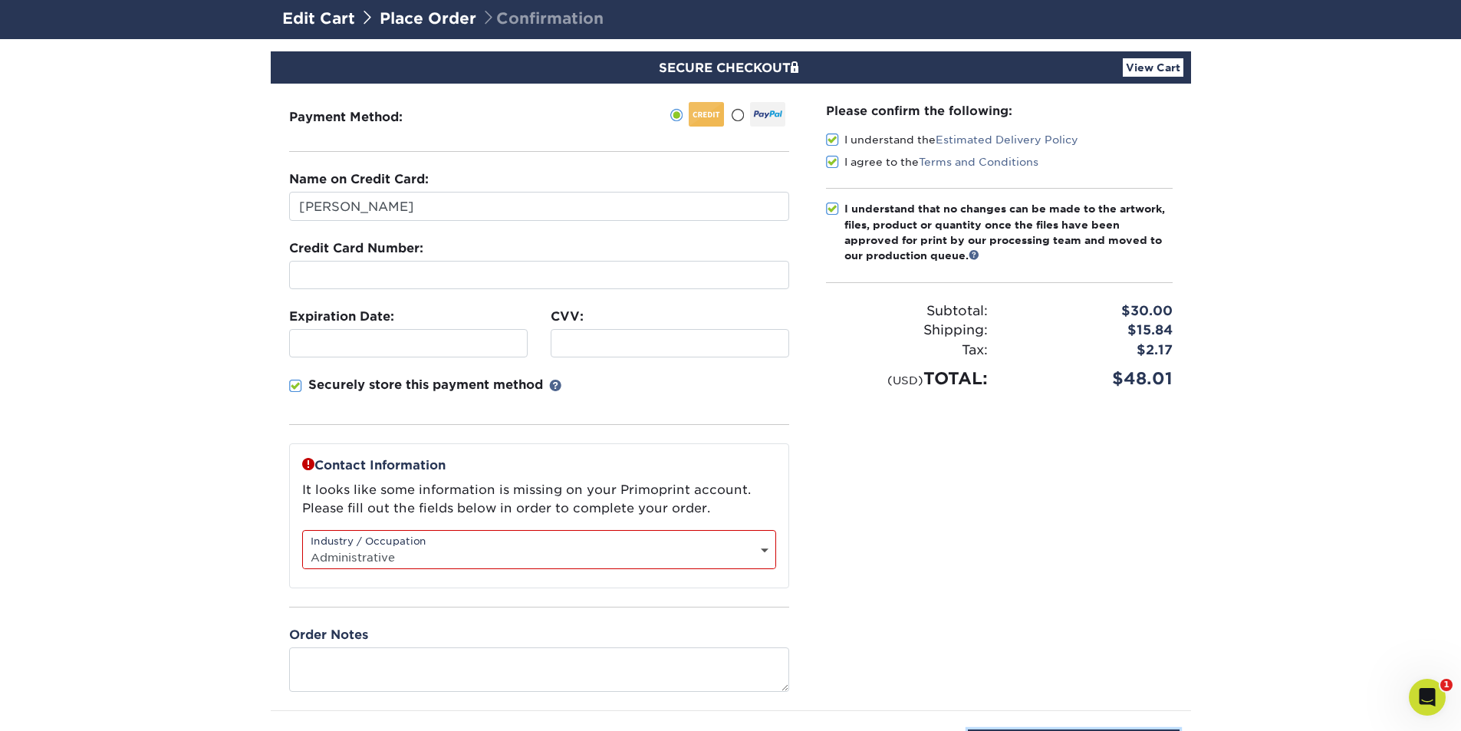
scroll to position [77, 0]
